Goal: Information Seeking & Learning: Learn about a topic

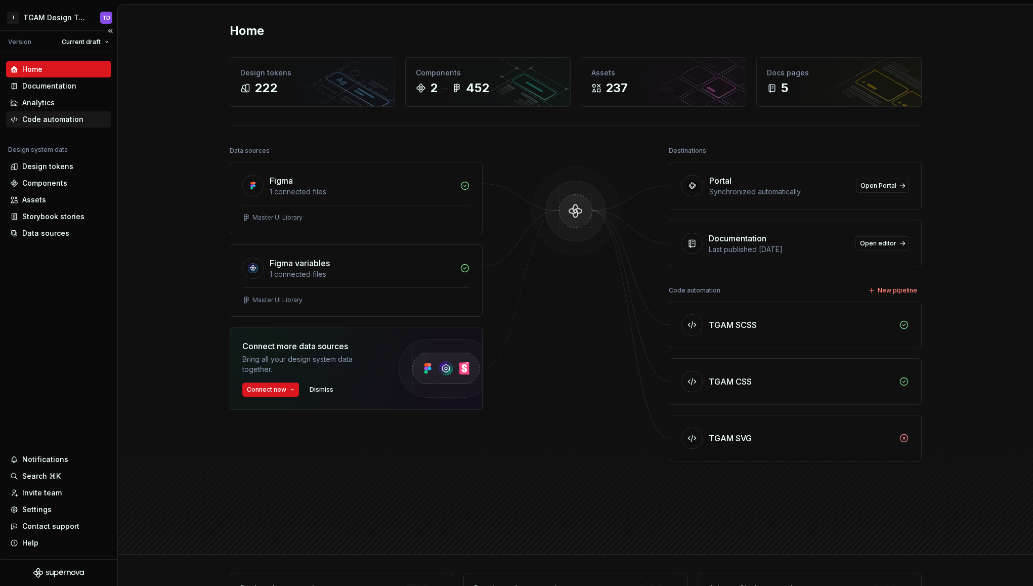
click at [65, 115] on div "Code automation" at bounding box center [52, 119] width 61 height 10
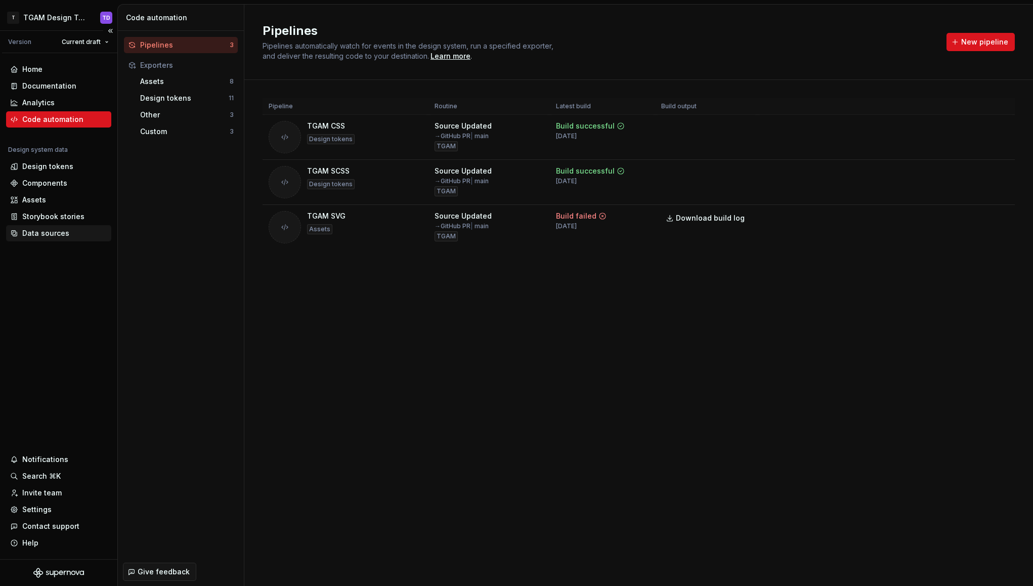
click at [41, 232] on div "Data sources" at bounding box center [45, 233] width 47 height 10
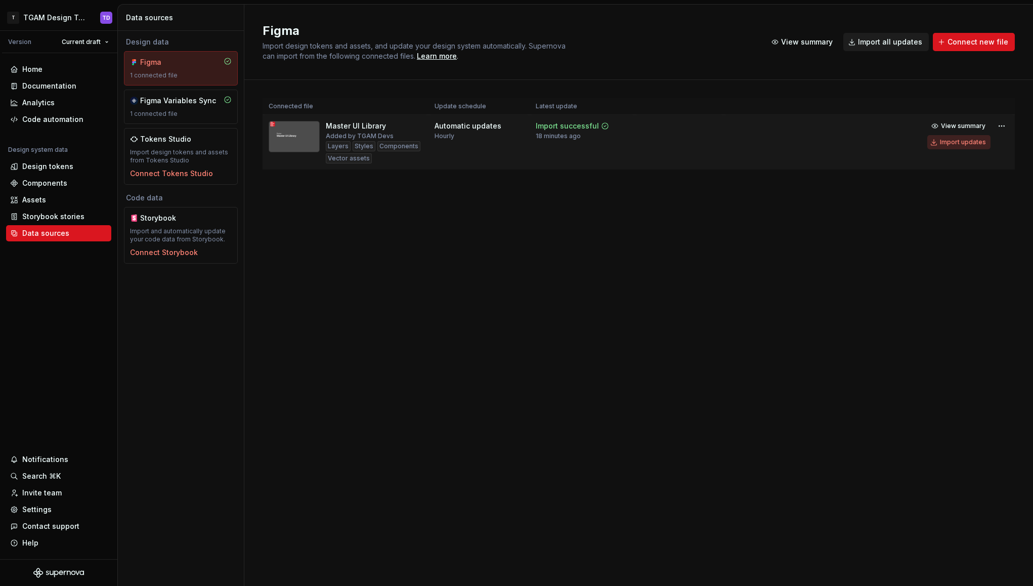
click at [957, 144] on div "Import updates" at bounding box center [963, 142] width 46 height 8
click at [39, 123] on div "Code automation" at bounding box center [52, 119] width 61 height 10
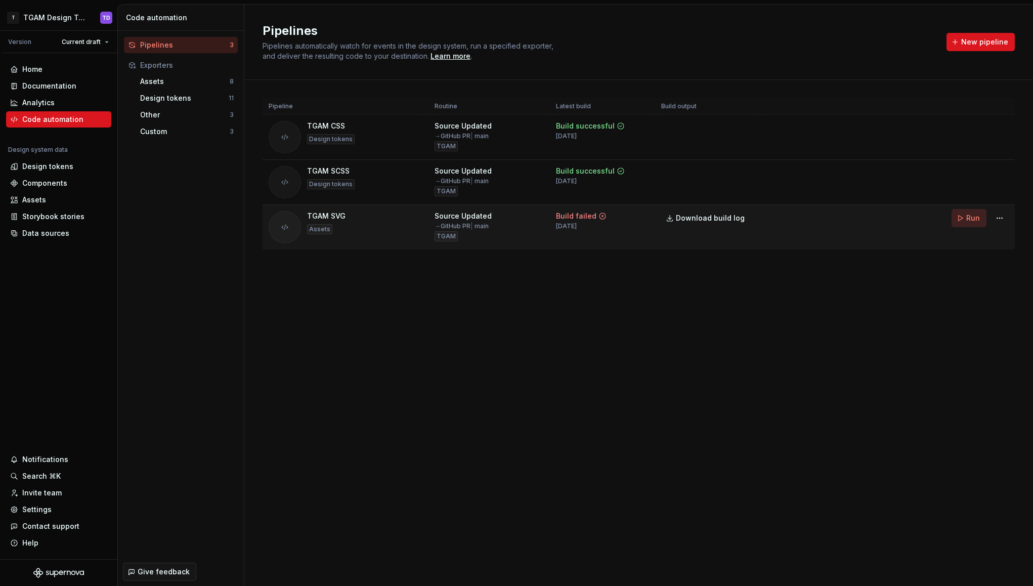
click at [972, 219] on span "Run" at bounding box center [973, 218] width 14 height 10
click at [724, 217] on span "Download build log" at bounding box center [710, 218] width 69 height 10
click at [38, 69] on div "Home" at bounding box center [32, 69] width 20 height 10
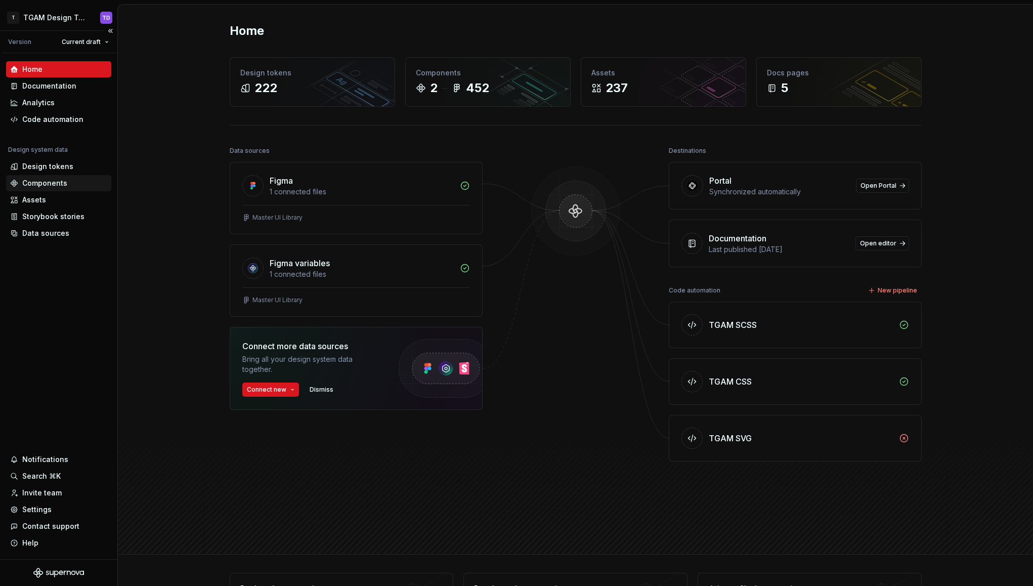
click at [50, 186] on div "Components" at bounding box center [44, 183] width 45 height 10
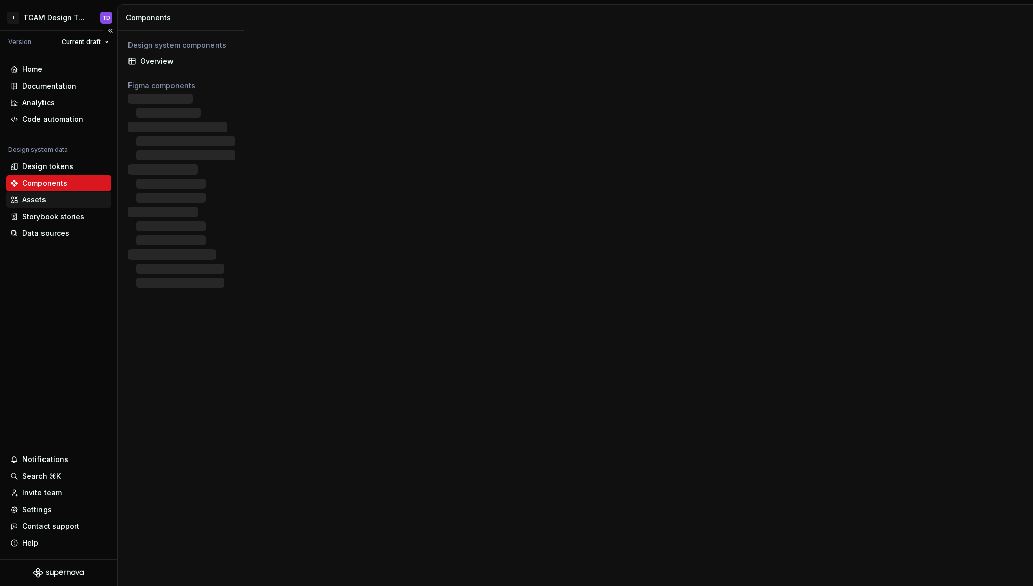
click at [45, 200] on div "Assets" at bounding box center [34, 200] width 24 height 10
click at [36, 197] on div "Assets" at bounding box center [34, 200] width 24 height 10
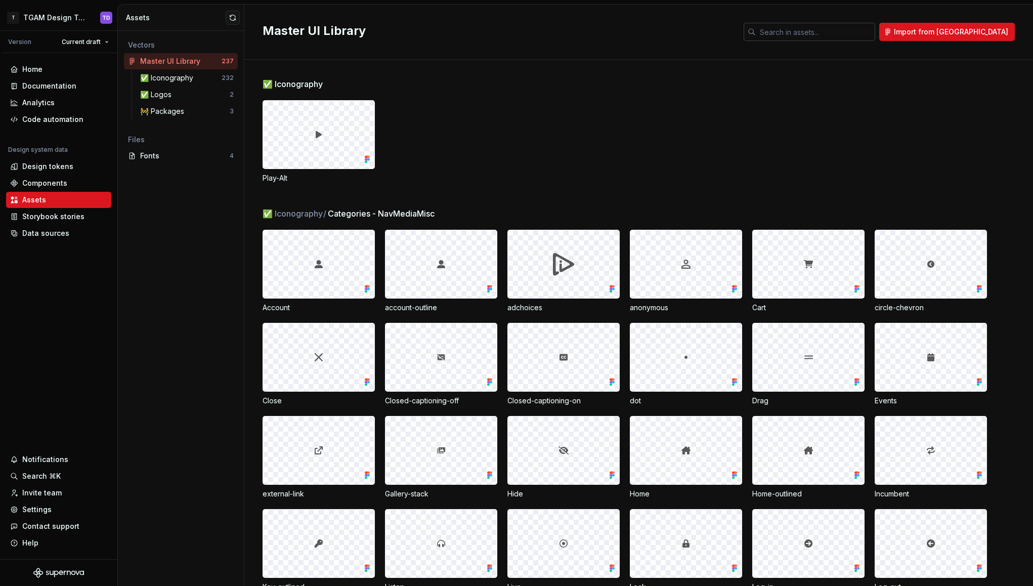
click at [839, 34] on input "text" at bounding box center [815, 32] width 119 height 18
paste input "tgam-logo-leaf"
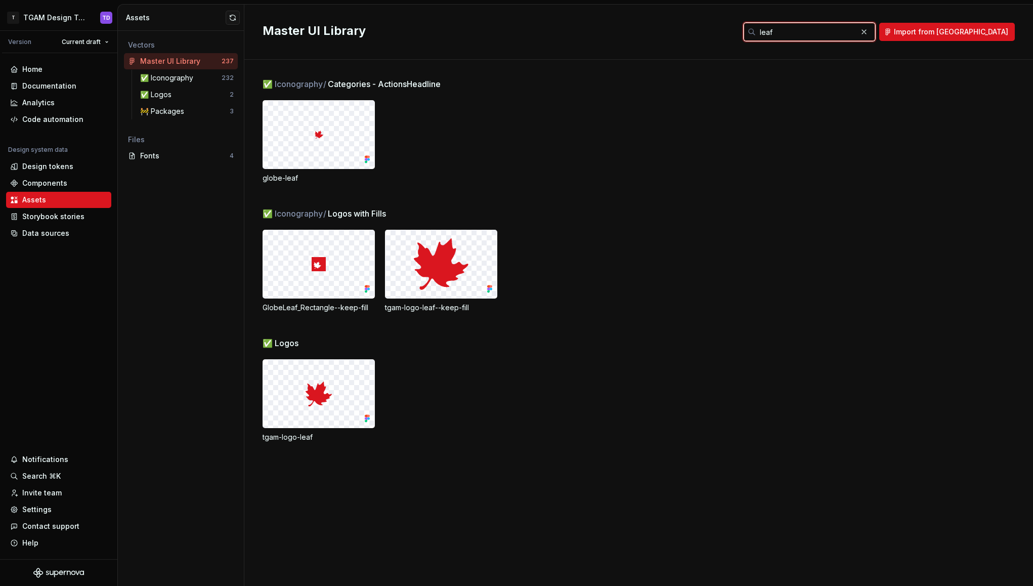
type input "leaf"
click at [405, 386] on div "tgam-logo-leaf" at bounding box center [648, 400] width 771 height 83
click at [59, 165] on div "Design tokens" at bounding box center [47, 166] width 51 height 10
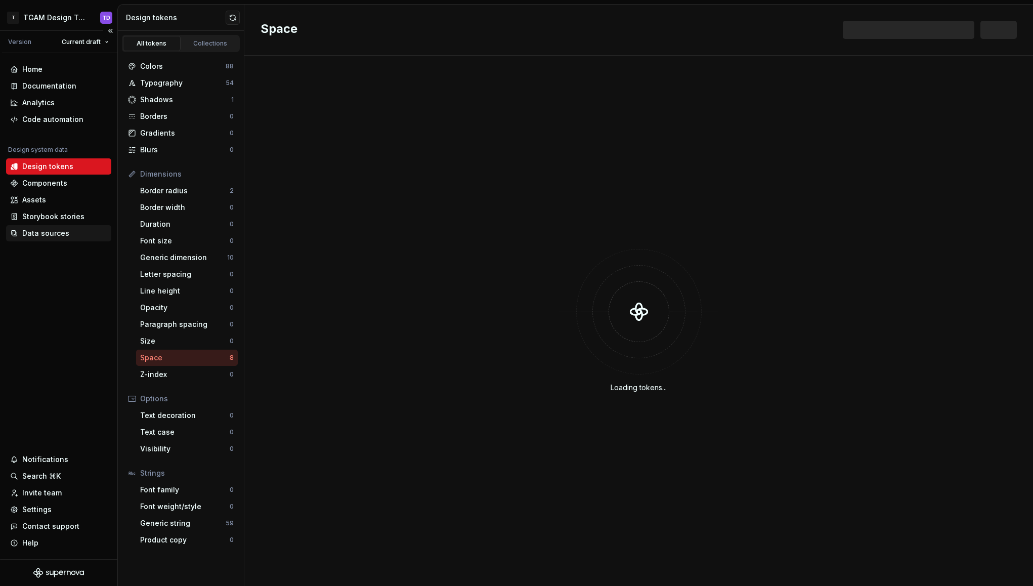
click at [52, 234] on div "Data sources" at bounding box center [45, 233] width 47 height 10
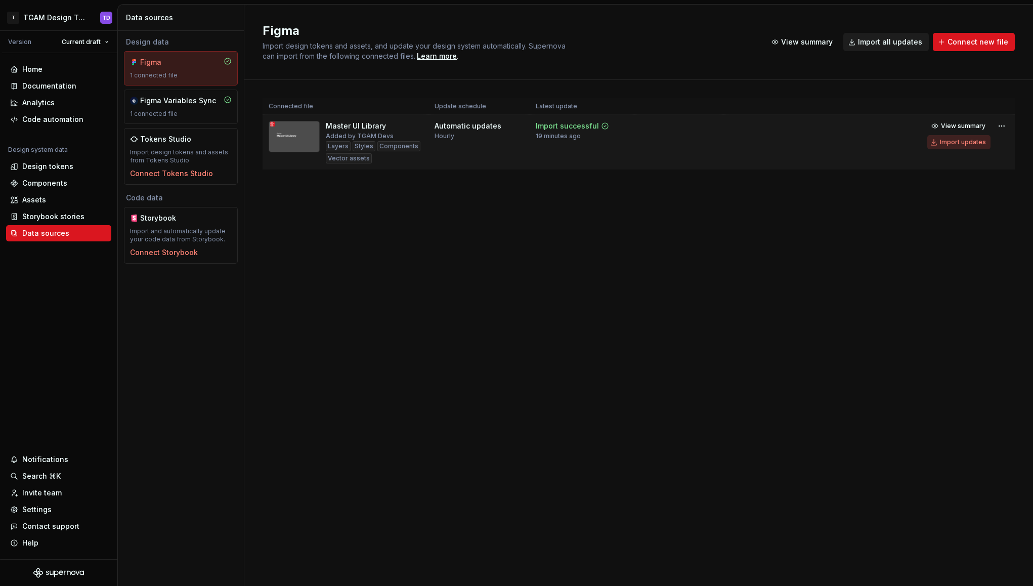
click at [973, 142] on div "Import updates" at bounding box center [963, 142] width 46 height 8
click at [42, 112] on div "Code automation" at bounding box center [58, 119] width 105 height 16
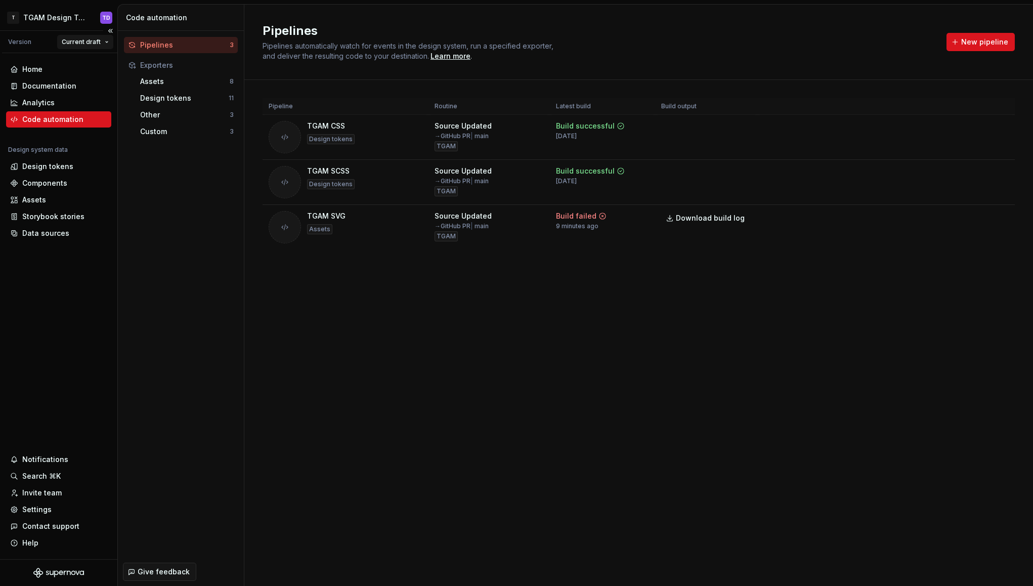
click at [106, 41] on html "T TGAM Design Tokens TD Version Current draft Home Documentation Analytics Code…" at bounding box center [516, 293] width 1033 height 586
click at [271, 14] on html "T TGAM Design Tokens TD Version Current draft Home Documentation Analytics Code…" at bounding box center [516, 293] width 1033 height 586
click at [104, 40] on html "T TGAM Design Tokens TD Version Current draft Home Documentation Analytics Code…" at bounding box center [516, 293] width 1033 height 586
click at [149, 212] on html "T TGAM Design Tokens TD Version Current draft Home Documentation Analytics Code…" at bounding box center [516, 293] width 1033 height 586
click at [159, 85] on div "Assets" at bounding box center [185, 81] width 90 height 10
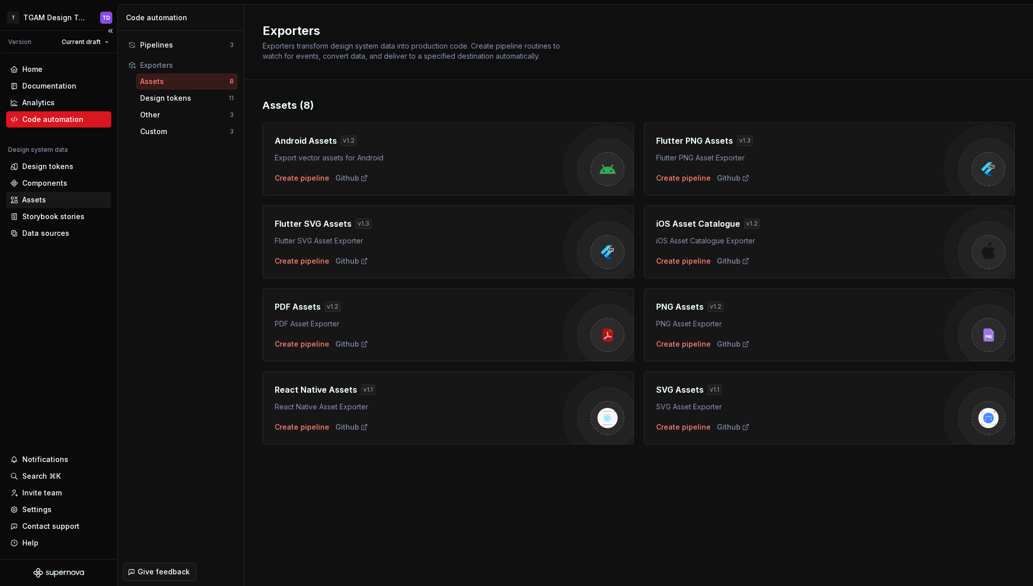
click at [47, 200] on div "Assets" at bounding box center [58, 200] width 97 height 10
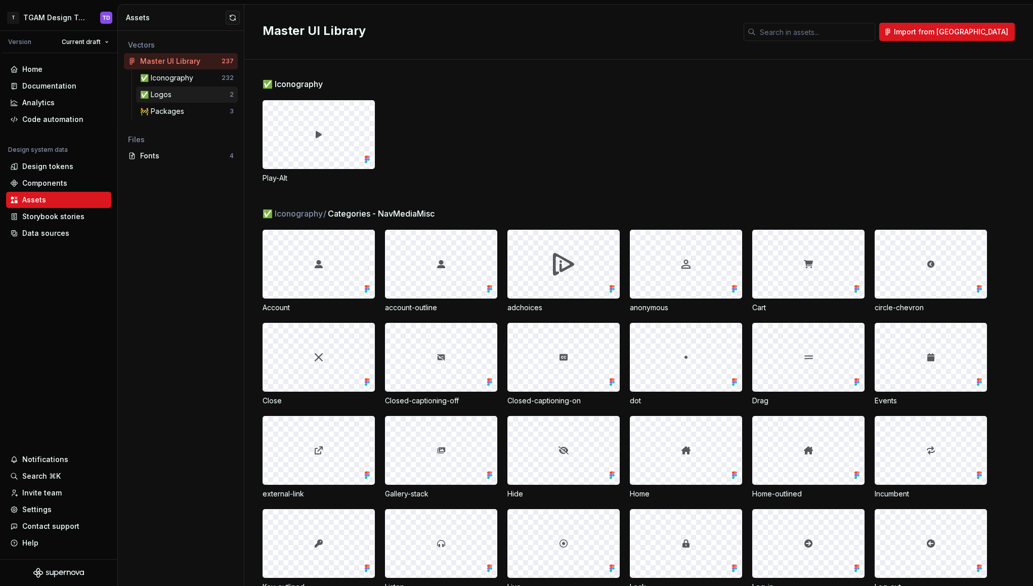
click at [158, 95] on div "✅ Logos" at bounding box center [157, 95] width 35 height 10
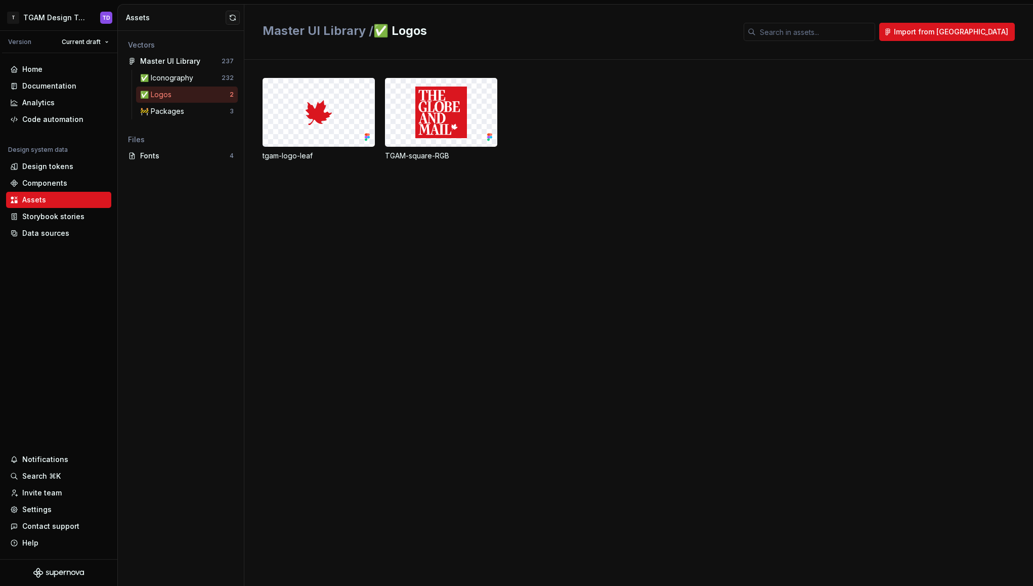
click at [350, 103] on div at bounding box center [318, 112] width 111 height 68
click at [305, 123] on div at bounding box center [318, 112] width 111 height 68
click at [72, 232] on div "Data sources" at bounding box center [58, 233] width 97 height 10
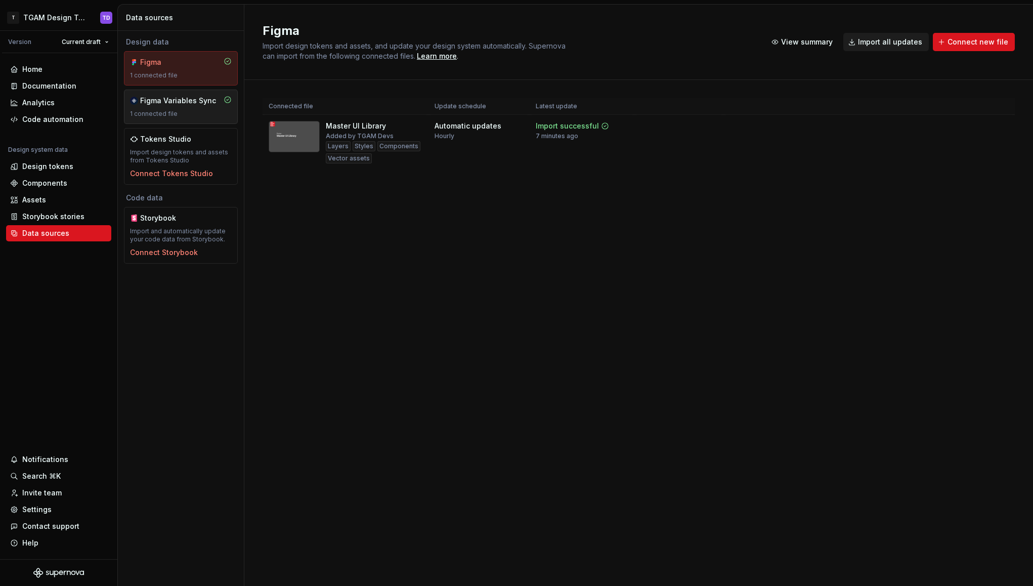
click at [189, 103] on div "Figma Variables Sync" at bounding box center [178, 101] width 76 height 10
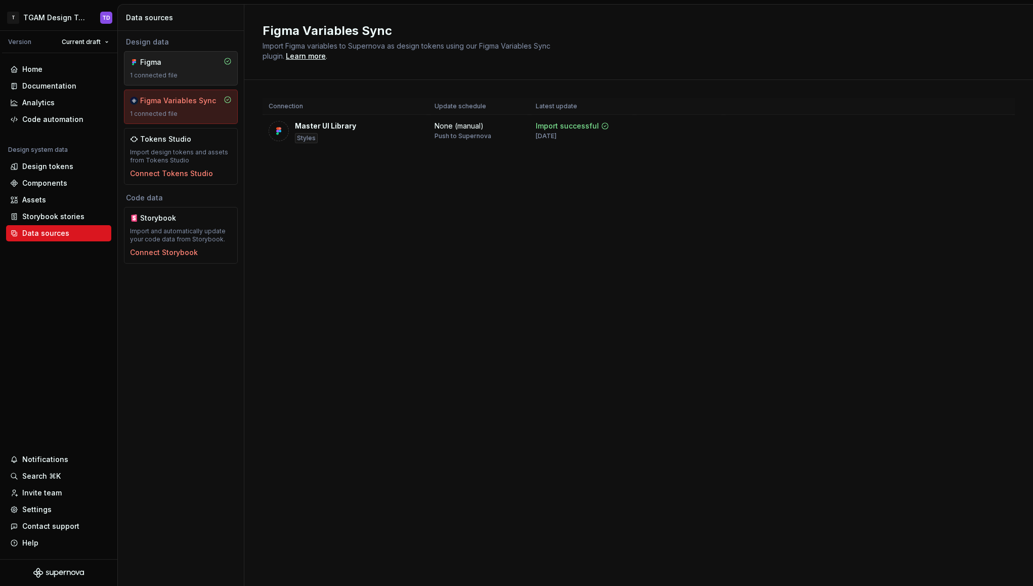
click at [159, 73] on div "1 connected file" at bounding box center [181, 75] width 102 height 8
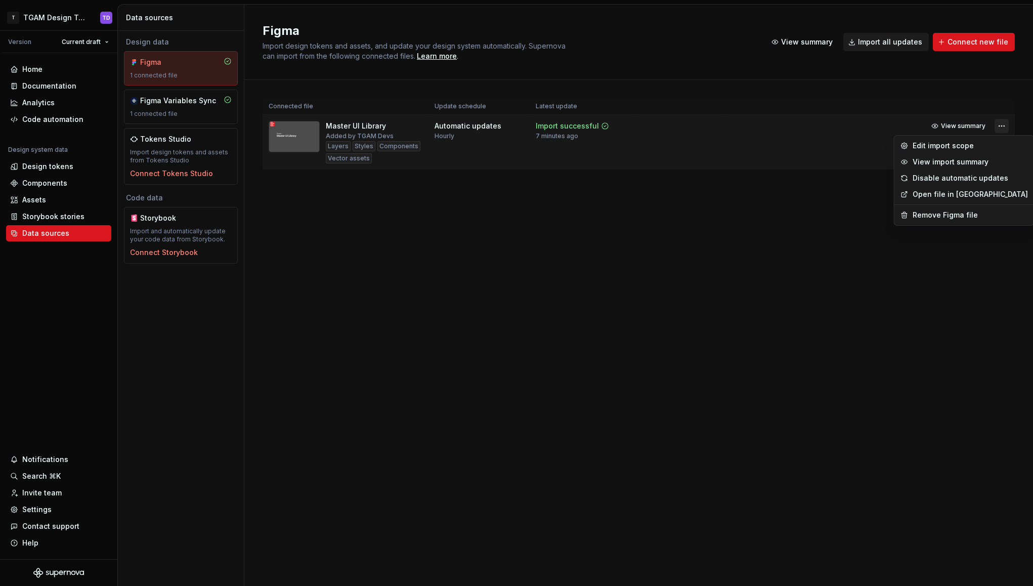
click at [1004, 124] on html "T TGAM Design Tokens TD Version Current draft Home Documentation Analytics Code…" at bounding box center [516, 293] width 1033 height 586
click at [970, 122] on html "T TGAM Design Tokens TD Version Current draft Home Documentation Analytics Code…" at bounding box center [516, 293] width 1033 height 586
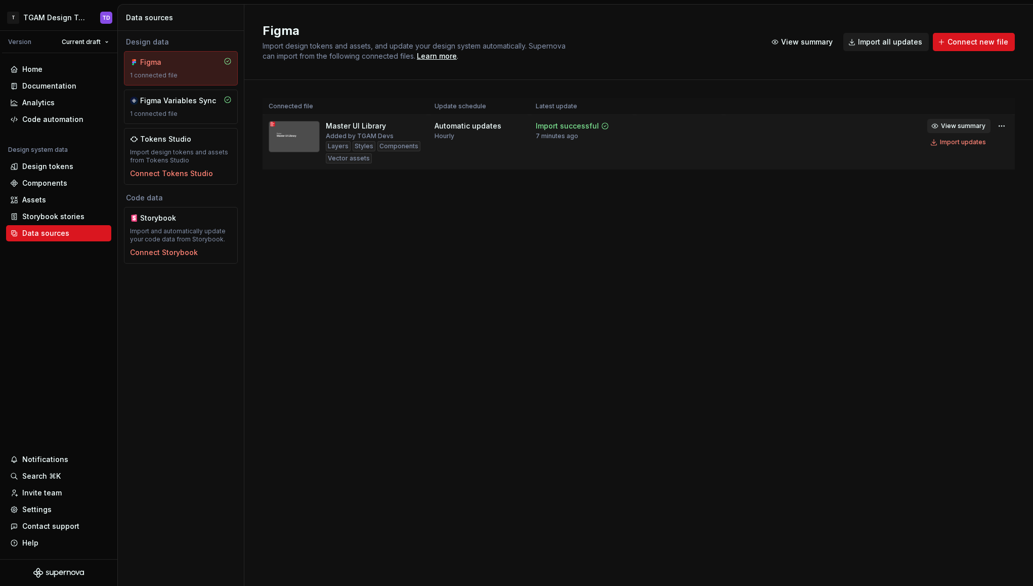
click at [964, 125] on span "View summary" at bounding box center [963, 126] width 45 height 8
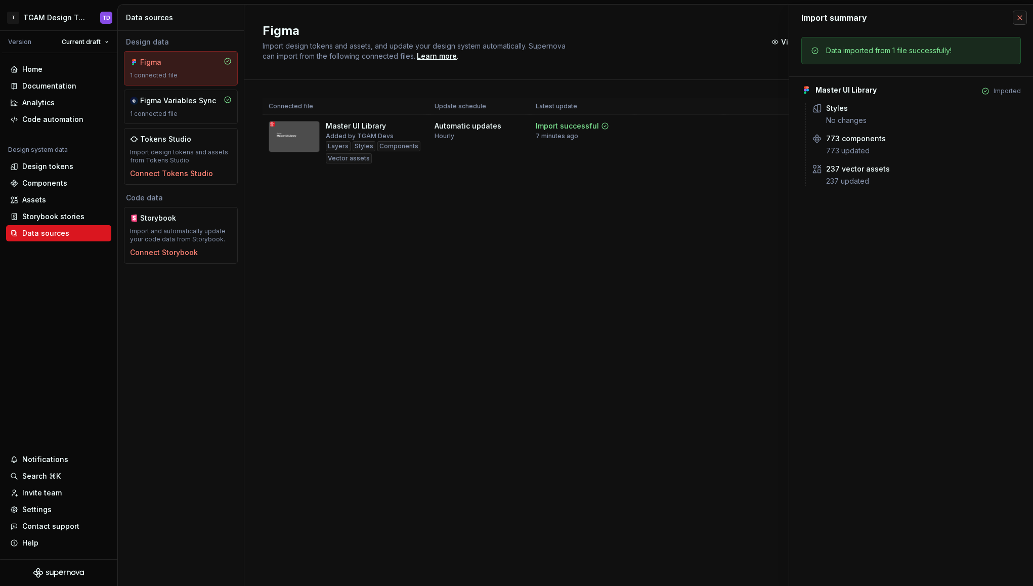
click at [1023, 15] on button "button" at bounding box center [1020, 18] width 14 height 14
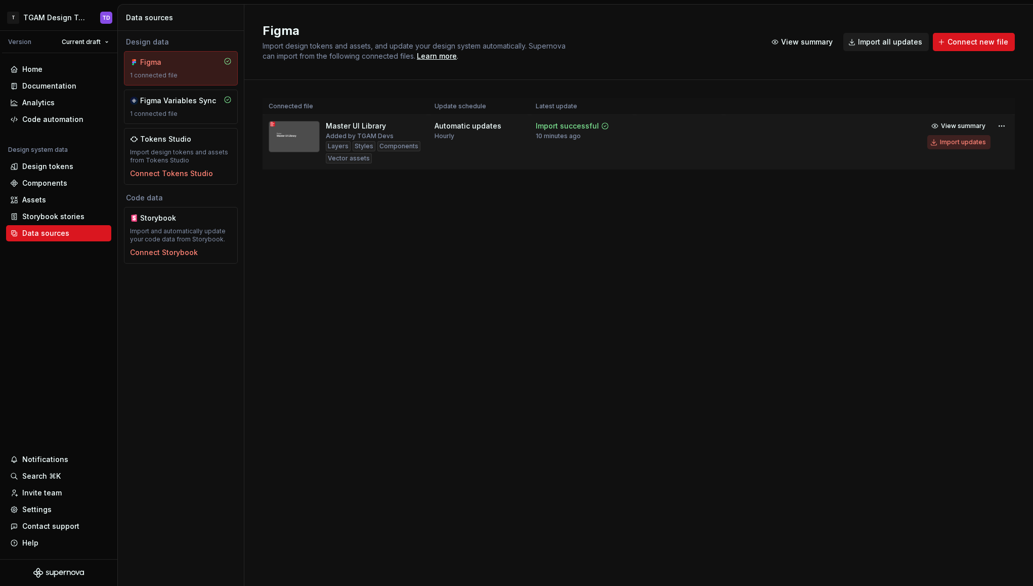
click at [972, 139] on div "Import updates" at bounding box center [963, 142] width 46 height 8
